Goal: Transaction & Acquisition: Purchase product/service

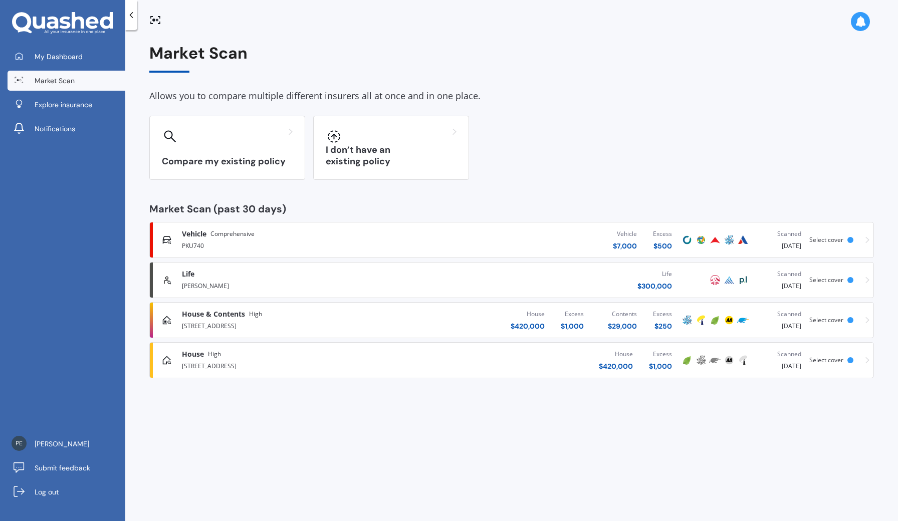
click at [476, 358] on div "House $ 420,000 Excess $ 1,000" at bounding box center [550, 360] width 259 height 30
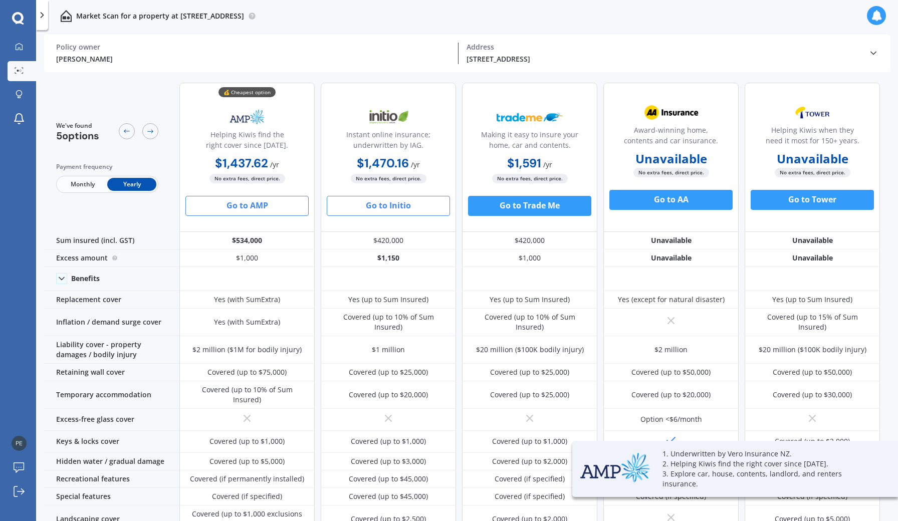
click at [291, 209] on button "Go to AMP" at bounding box center [246, 206] width 123 height 20
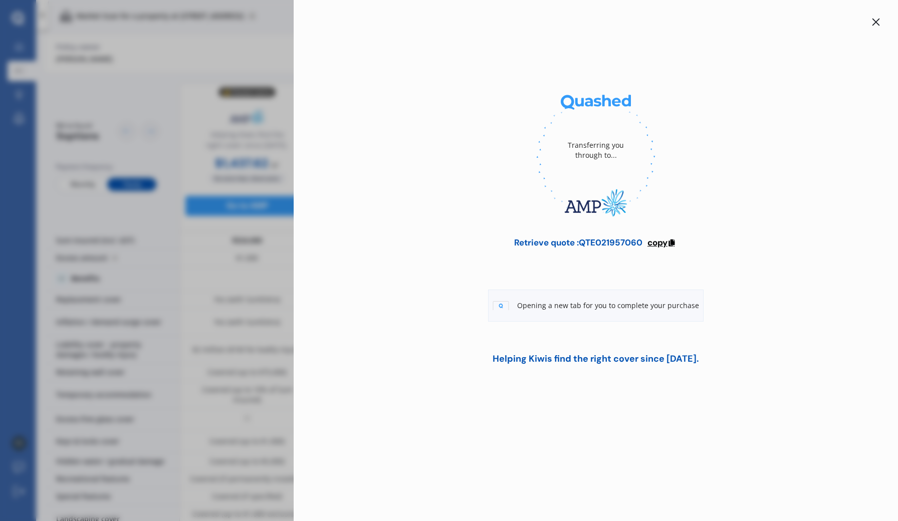
click at [662, 242] on span "copy" at bounding box center [657, 242] width 20 height 11
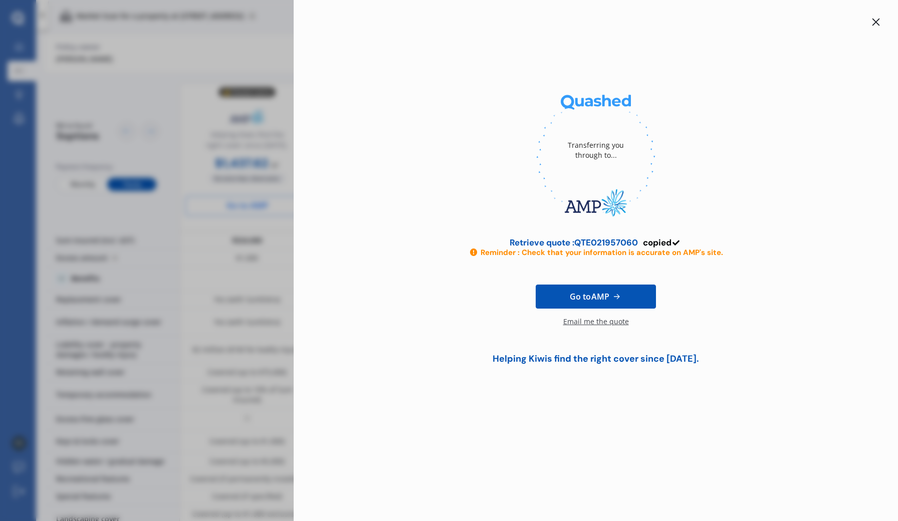
click at [218, 91] on div "Transferring you through to... Retrieve quote : QTE021957060 copied Reminder : …" at bounding box center [449, 260] width 898 height 521
click at [876, 20] on icon at bounding box center [876, 22] width 8 height 8
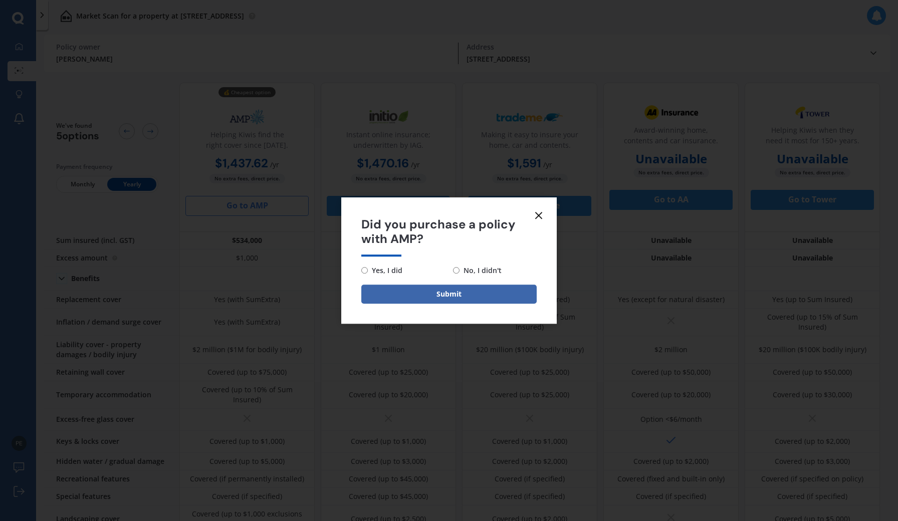
click at [543, 217] on icon at bounding box center [539, 215] width 12 height 12
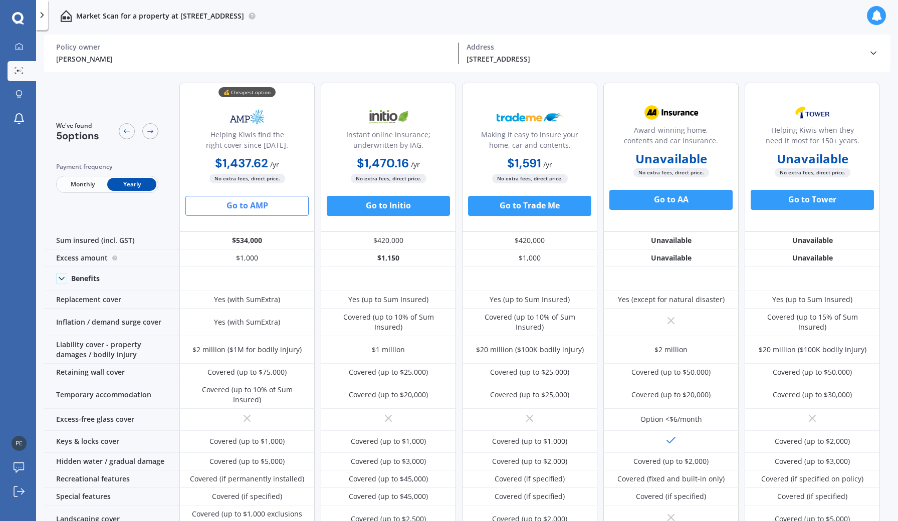
click at [875, 54] on icon at bounding box center [873, 53] width 10 height 10
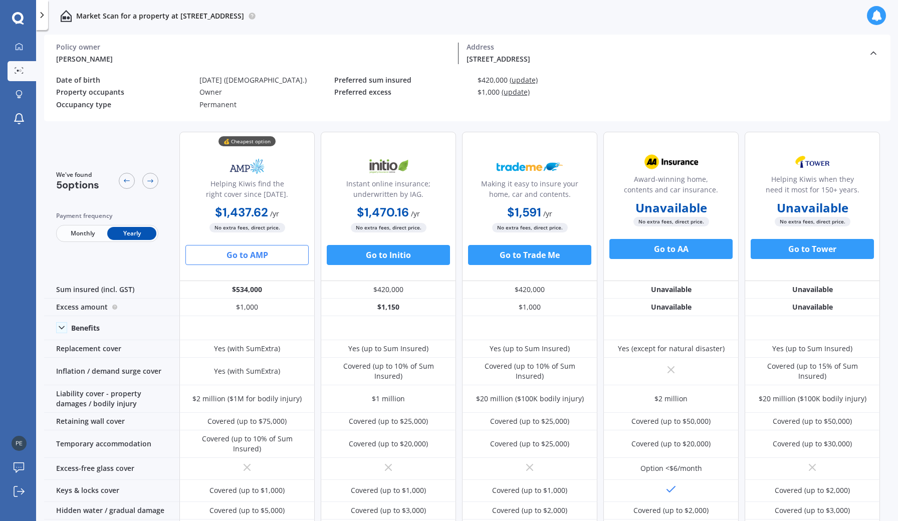
click at [514, 90] on span "(update)" at bounding box center [516, 92] width 28 height 10
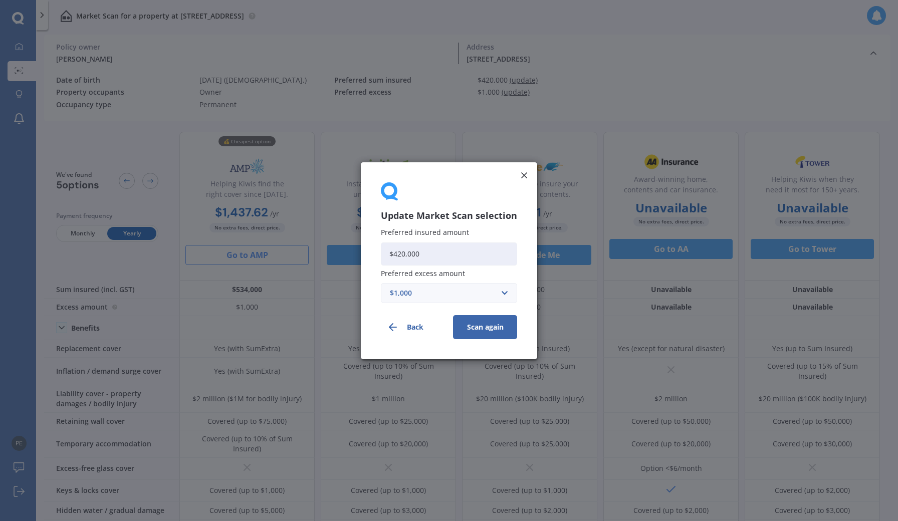
click at [430, 290] on div "$1,000" at bounding box center [443, 292] width 106 height 11
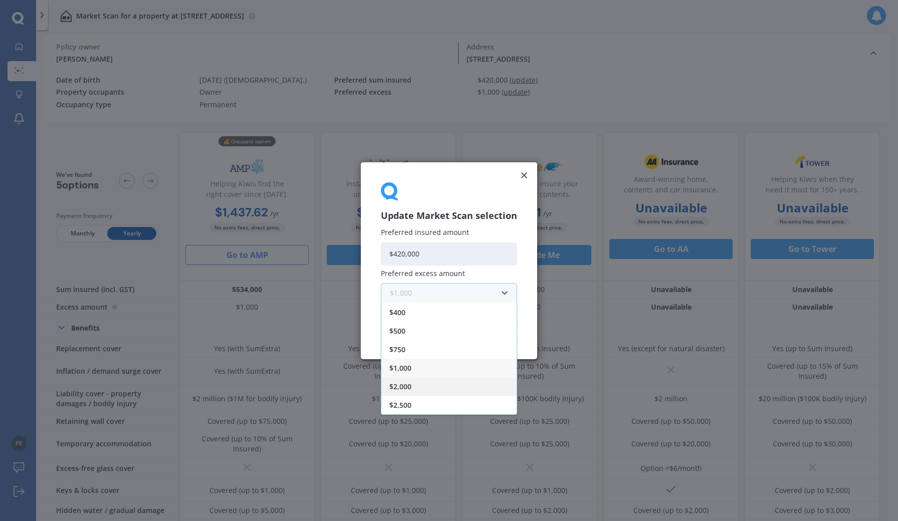
scroll to position [18, 0]
click at [431, 401] on div "$2,500" at bounding box center [448, 404] width 135 height 19
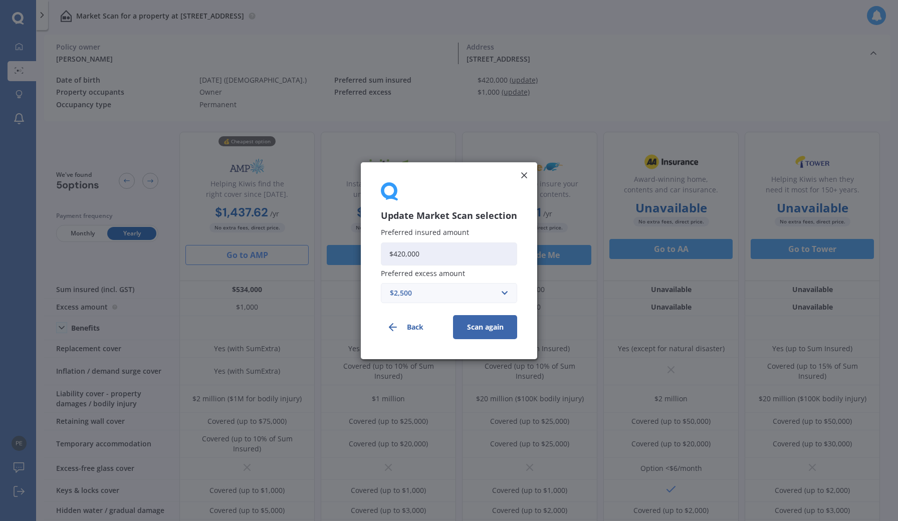
click at [475, 331] on button "Scan again" at bounding box center [485, 327] width 64 height 24
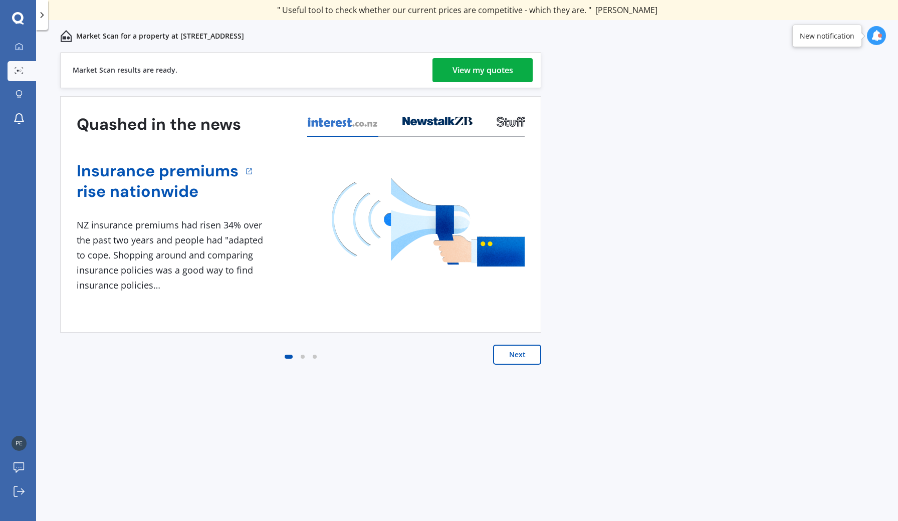
scroll to position [0, 0]
click at [527, 356] on button "Next" at bounding box center [517, 355] width 48 height 20
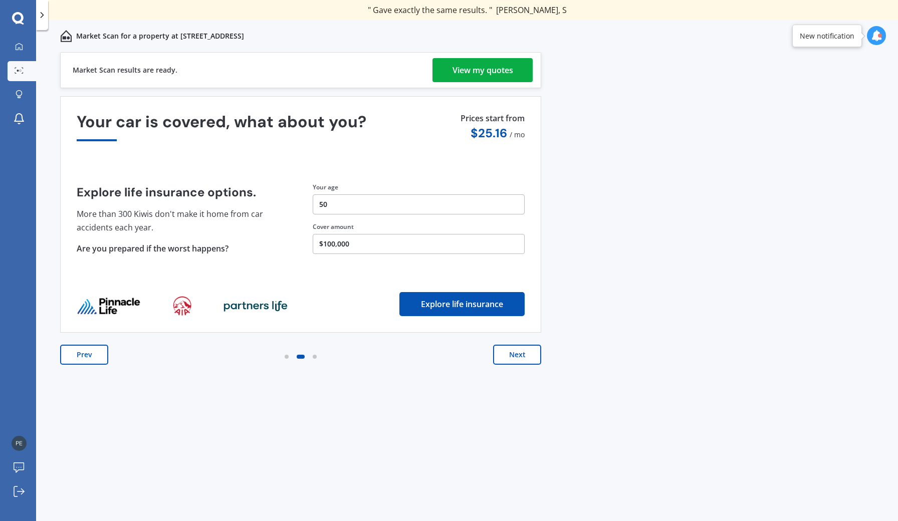
click at [527, 356] on button "Next" at bounding box center [517, 355] width 48 height 20
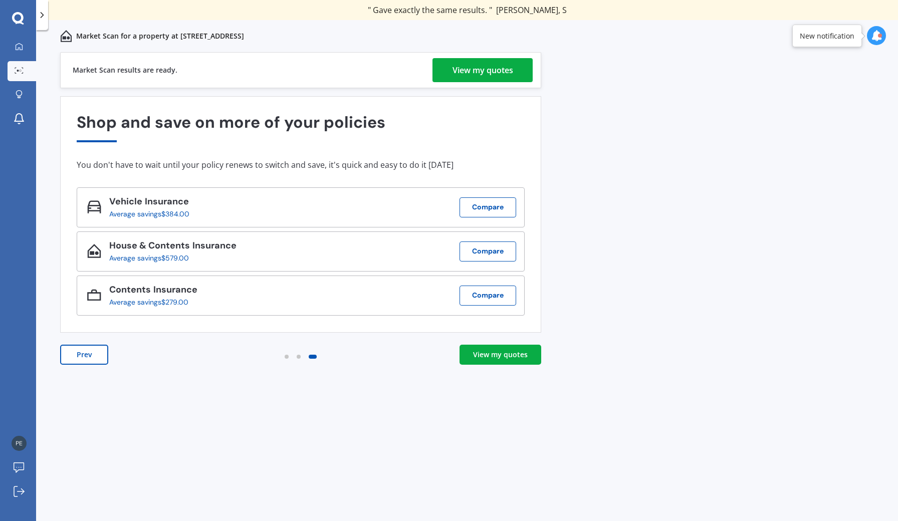
click at [516, 74] on link "View my quotes" at bounding box center [482, 70] width 100 height 24
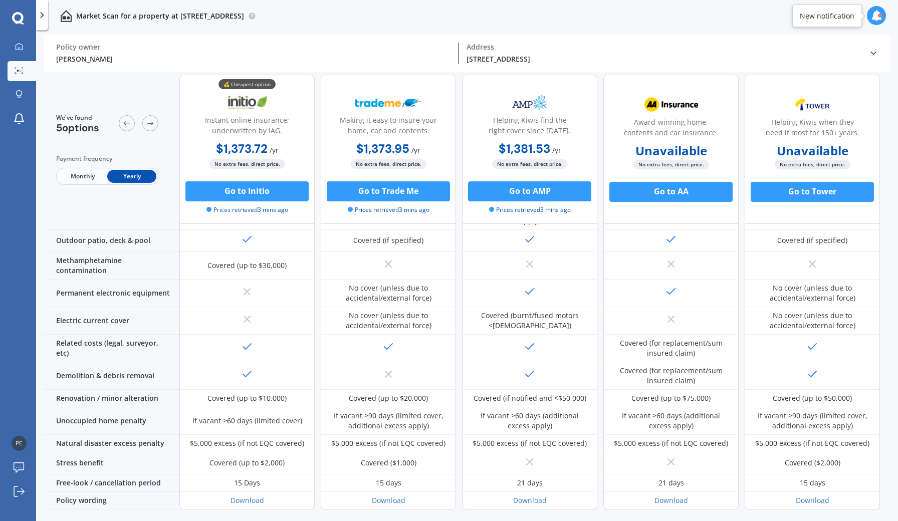
scroll to position [303, 0]
click at [556, 199] on button "Go to AMP" at bounding box center [529, 191] width 123 height 20
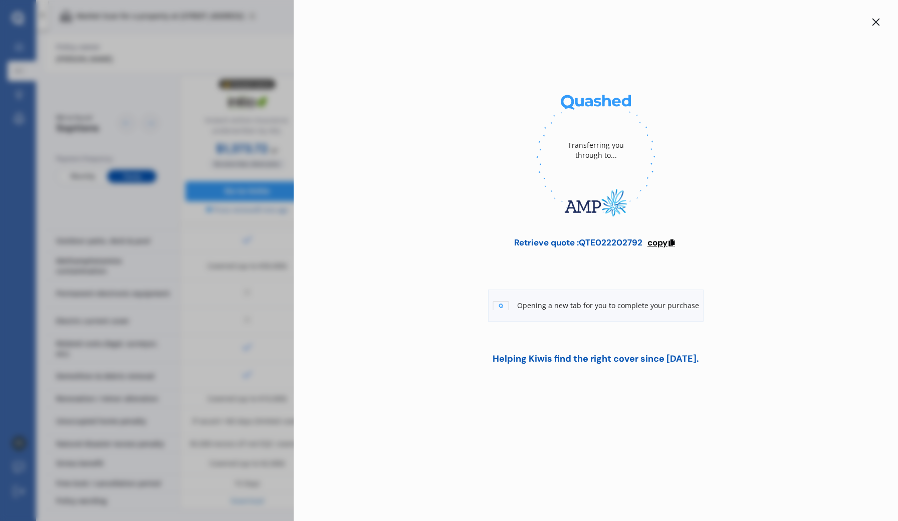
click at [659, 243] on span "copy" at bounding box center [657, 242] width 20 height 11
